Goal: Check status: Check status

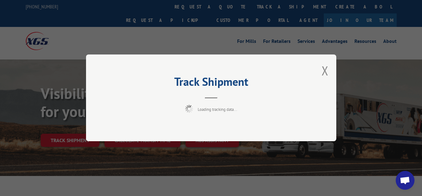
scroll to position [32, 0]
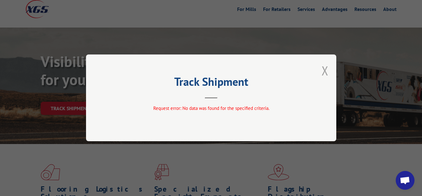
click at [324, 69] on button "Close modal" at bounding box center [325, 70] width 7 height 17
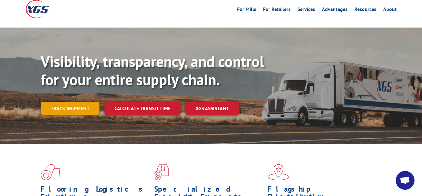
click at [50, 102] on link "Track shipment" at bounding box center [70, 108] width 59 height 13
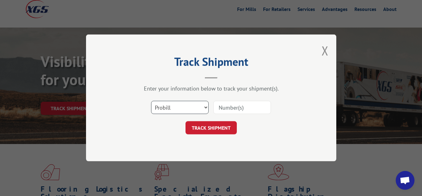
click at [151, 101] on select "Select category... Probill BOL PO" at bounding box center [180, 107] width 58 height 13
select select "bol"
click option "BOL" at bounding box center [0, 0] width 0 height 0
drag, startPoint x: 227, startPoint y: 103, endPoint x: 230, endPoint y: 64, distance: 39.8
click at [227, 103] on input at bounding box center [242, 107] width 58 height 13
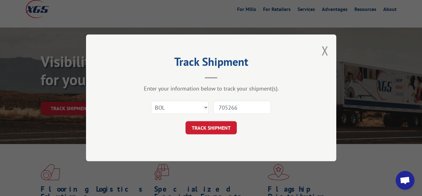
type input "7052660"
click button "TRACK SHIPMENT" at bounding box center [211, 127] width 51 height 13
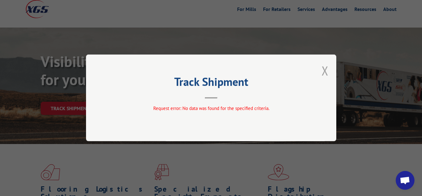
click at [325, 71] on button "Close modal" at bounding box center [325, 70] width 7 height 17
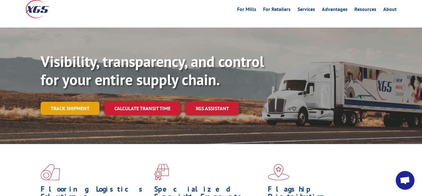
click at [73, 102] on link "Track shipment" at bounding box center [70, 108] width 59 height 13
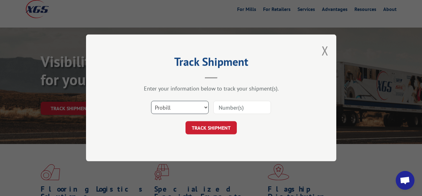
click at [151, 101] on select "Select category... Probill BOL PO" at bounding box center [180, 107] width 58 height 13
select select "bol"
click option "BOL" at bounding box center [0, 0] width 0 height 0
click at [260, 100] on div "Select category... Probill BOL PO" at bounding box center [211, 107] width 188 height 21
drag, startPoint x: 232, startPoint y: 105, endPoint x: 240, endPoint y: 73, distance: 33.4
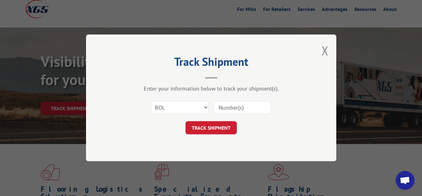
click at [232, 105] on input at bounding box center [242, 107] width 58 height 13
type input "7052822"
click button "TRACK SHIPMENT" at bounding box center [211, 127] width 51 height 13
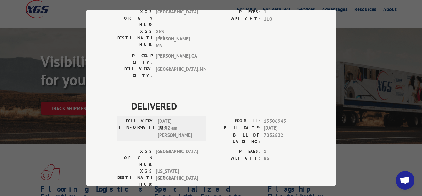
scroll to position [0, 0]
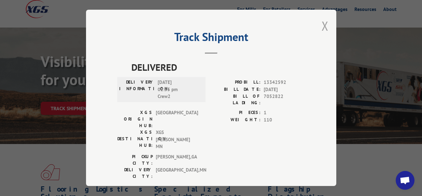
drag, startPoint x: 323, startPoint y: 23, endPoint x: 321, endPoint y: 31, distance: 8.3
click at [323, 23] on button "Close modal" at bounding box center [325, 26] width 7 height 17
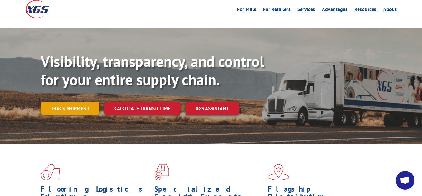
click at [90, 102] on link "Track shipment" at bounding box center [70, 108] width 59 height 13
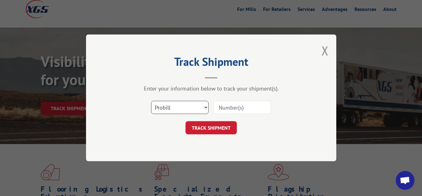
click at [151, 101] on select "Select category... Probill BOL PO" at bounding box center [180, 107] width 58 height 13
select select "bol"
click option "BOL" at bounding box center [0, 0] width 0 height 0
drag, startPoint x: 227, startPoint y: 109, endPoint x: 229, endPoint y: 81, distance: 28.0
click at [227, 107] on input at bounding box center [242, 107] width 58 height 13
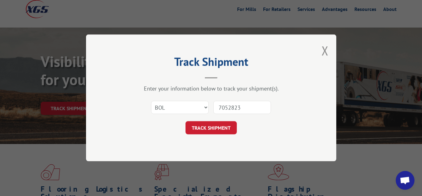
type input "7052823"
click button "TRACK SHIPMENT" at bounding box center [211, 127] width 51 height 13
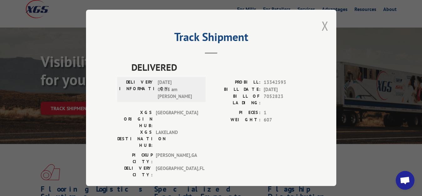
click at [322, 25] on button "Close modal" at bounding box center [325, 26] width 7 height 17
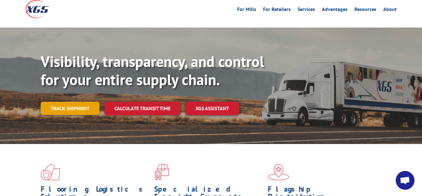
click at [64, 102] on link "Track shipment" at bounding box center [70, 108] width 59 height 13
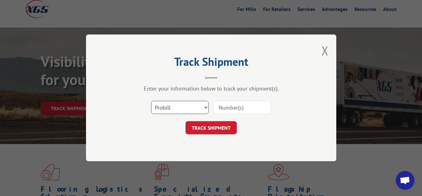
click at [151, 101] on select "Select category... Probill BOL PO" at bounding box center [180, 107] width 58 height 13
select select "bol"
click option "BOL" at bounding box center [0, 0] width 0 height 0
click at [239, 102] on input at bounding box center [242, 107] width 58 height 13
type input "7052821"
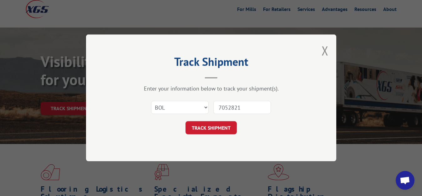
click button "TRACK SHIPMENT" at bounding box center [211, 127] width 51 height 13
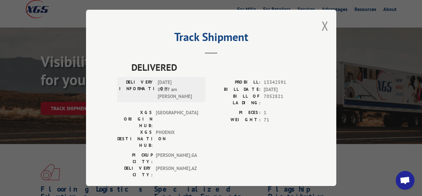
drag, startPoint x: 318, startPoint y: 25, endPoint x: 311, endPoint y: 38, distance: 14.9
click at [322, 26] on button "Close modal" at bounding box center [325, 26] width 7 height 17
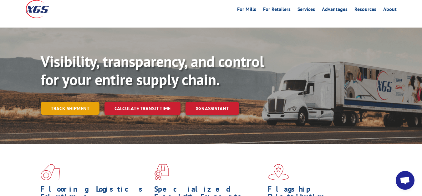
click at [73, 102] on link "Track shipment" at bounding box center [70, 108] width 59 height 13
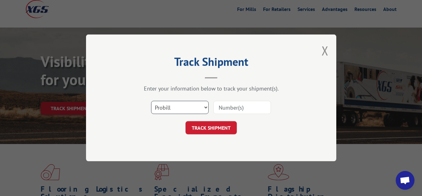
click at [151, 101] on select "Select category... Probill BOL PO" at bounding box center [180, 107] width 58 height 13
select select "bol"
click option "BOL" at bounding box center [0, 0] width 0 height 0
drag, startPoint x: 218, startPoint y: 109, endPoint x: 222, endPoint y: 94, distance: 15.2
click at [218, 108] on input at bounding box center [242, 107] width 58 height 13
